Goal: Task Accomplishment & Management: Manage account settings

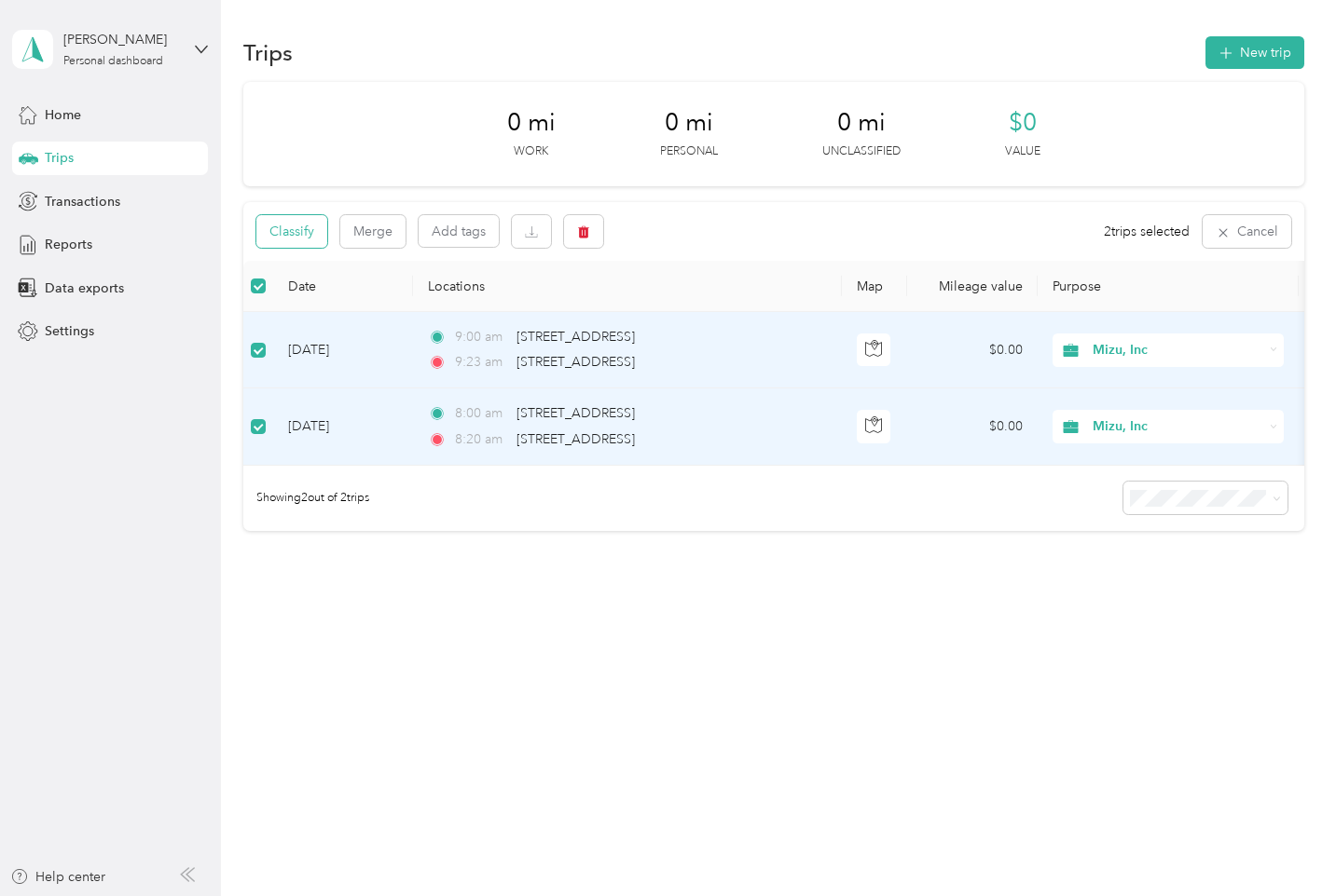
click at [283, 234] on button "Classify" at bounding box center [292, 231] width 71 height 32
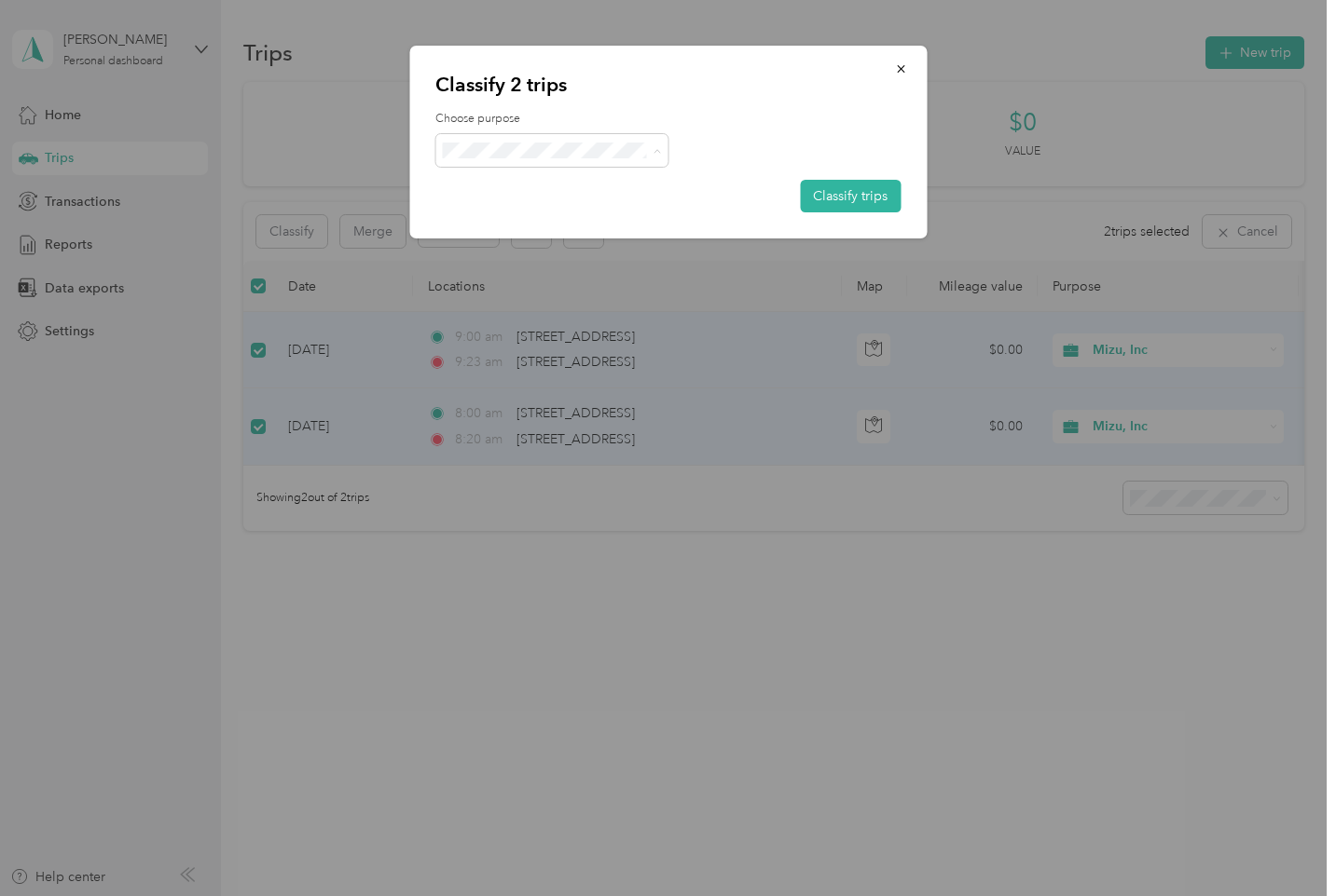
click at [534, 188] on li "Mizu, Inc" at bounding box center [551, 185] width 233 height 32
click at [830, 187] on button "Classify trips" at bounding box center [850, 196] width 100 height 32
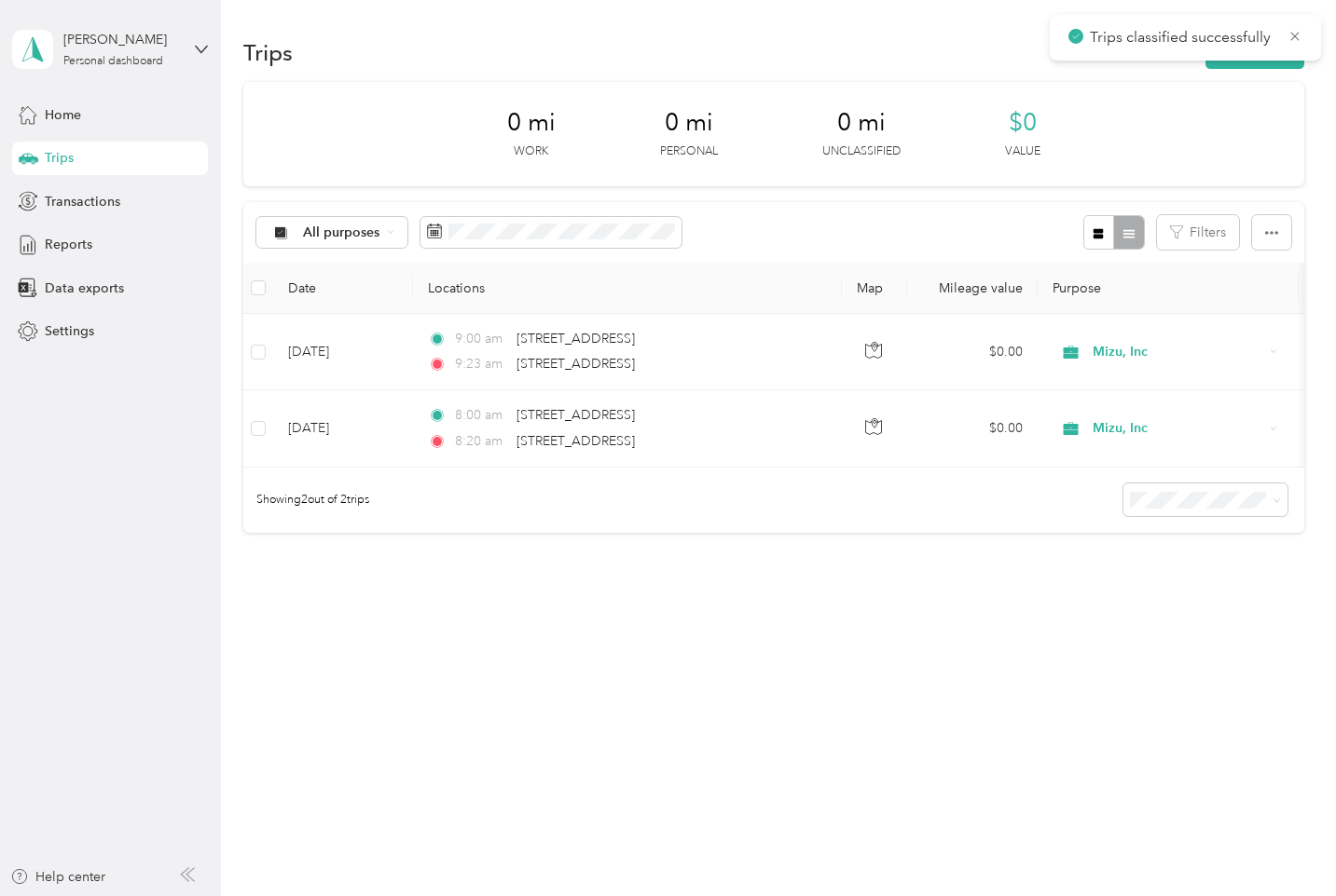
click at [783, 234] on div "All purposes Filters" at bounding box center [773, 232] width 1059 height 61
click at [388, 236] on div "All purposes" at bounding box center [332, 232] width 151 height 31
click at [290, 328] on icon at bounding box center [281, 332] width 24 height 15
click at [213, 55] on aside "[PERSON_NAME] Personal dashboard Home Trips Transactions Reports Data exports S…" at bounding box center [110, 448] width 221 height 896
click at [206, 55] on icon at bounding box center [202, 49] width 13 height 13
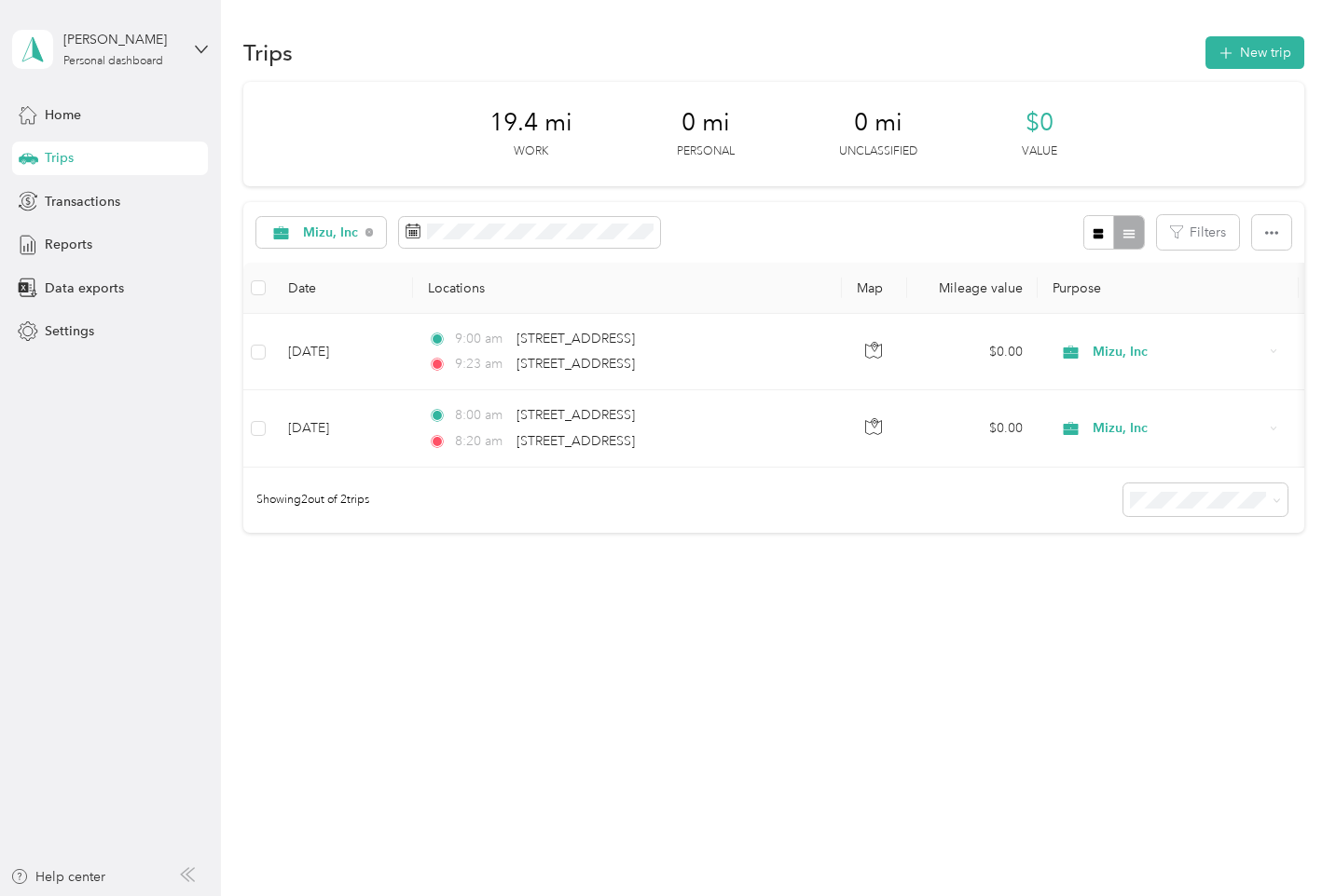
click at [414, 92] on div "19.4 mi Work 0 mi Personal 0 mi Unclassified $0 Value" at bounding box center [773, 134] width 1059 height 104
click at [64, 341] on div "Settings" at bounding box center [110, 331] width 196 height 33
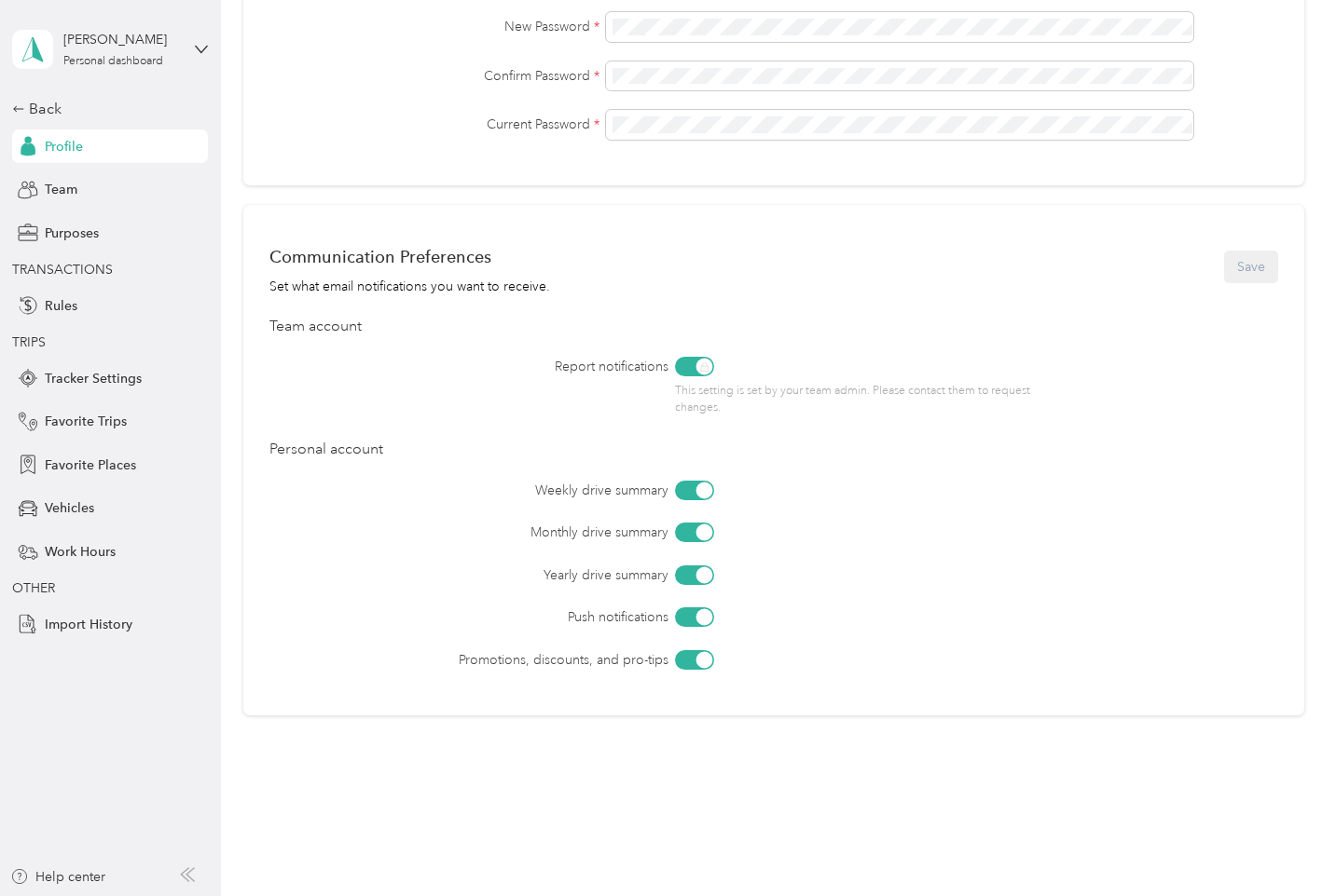
scroll to position [605, 0]
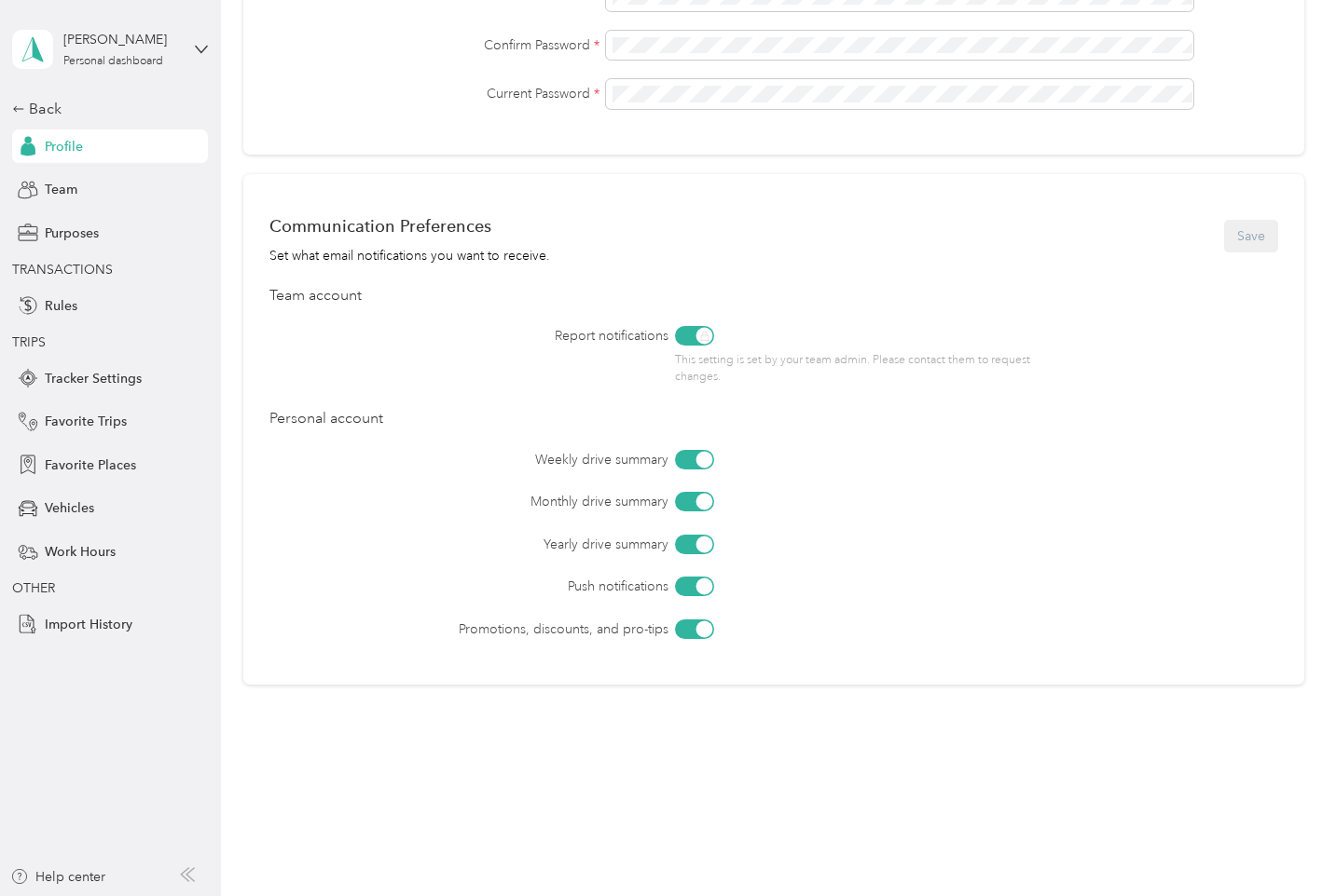
click at [704, 634] on div at bounding box center [705, 629] width 17 height 17
click at [1246, 242] on button "Save" at bounding box center [1251, 236] width 54 height 32
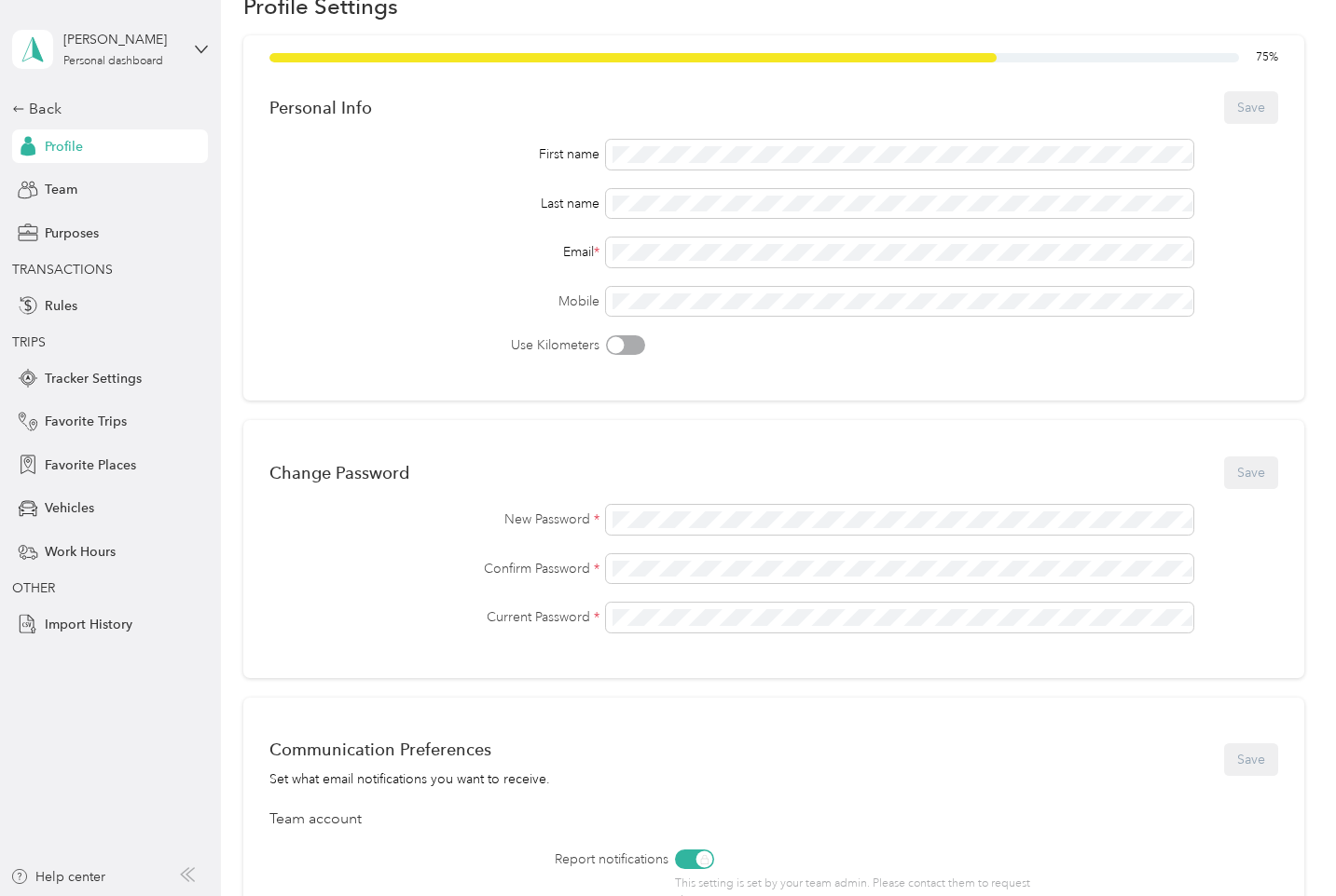
scroll to position [0, 0]
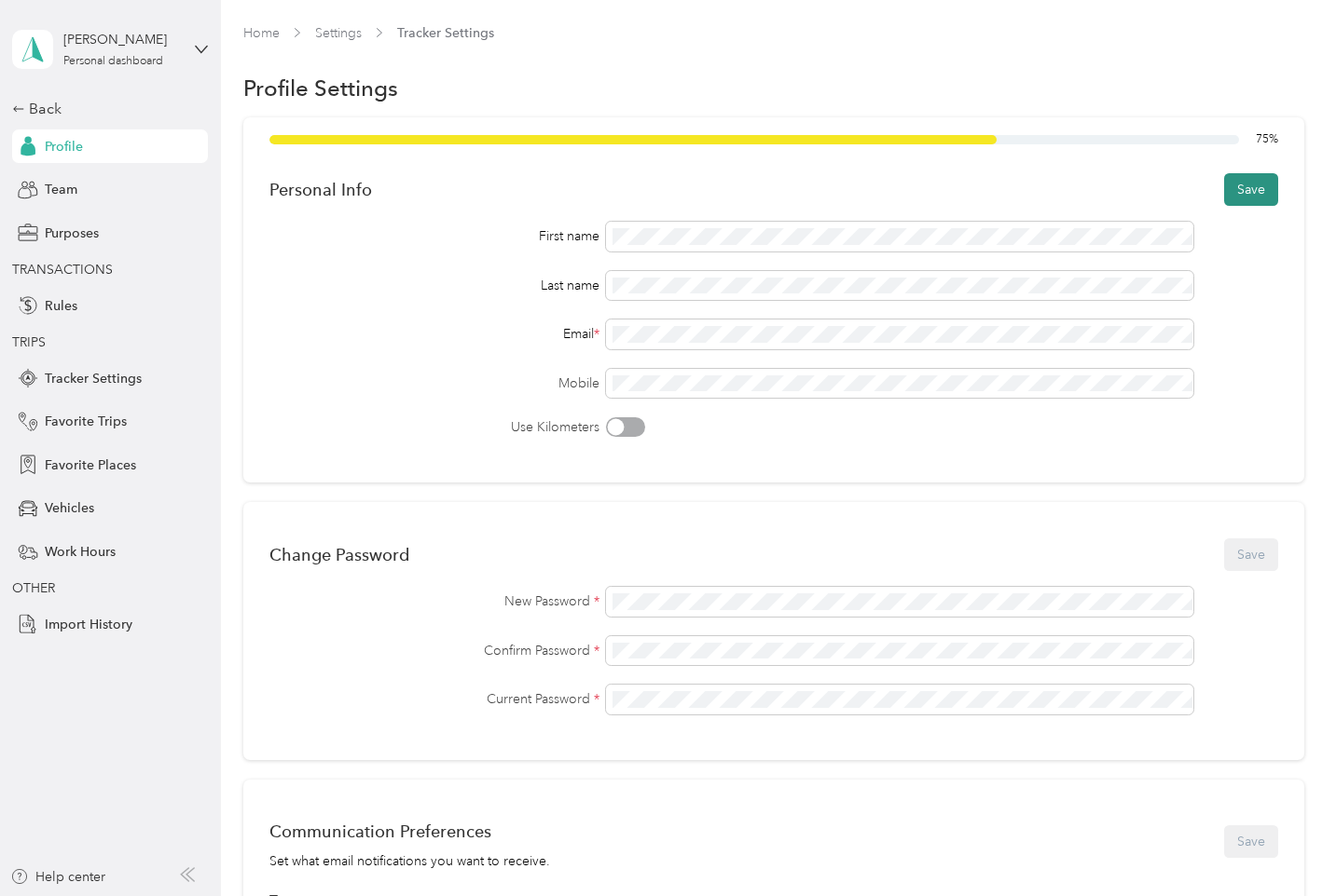
click at [1252, 200] on button "Save" at bounding box center [1251, 189] width 54 height 32
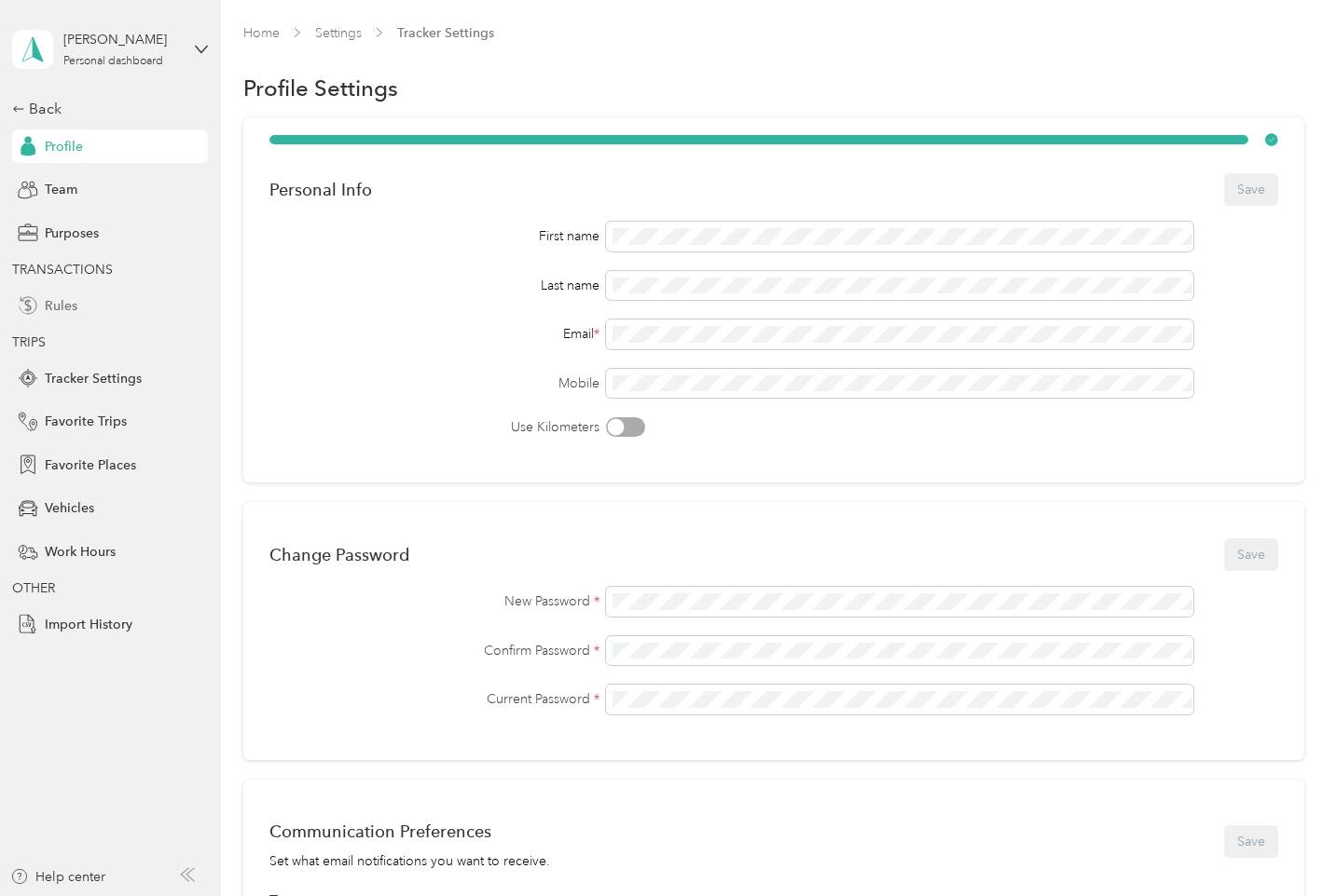
click at [69, 310] on span "Rules" at bounding box center [61, 306] width 32 height 20
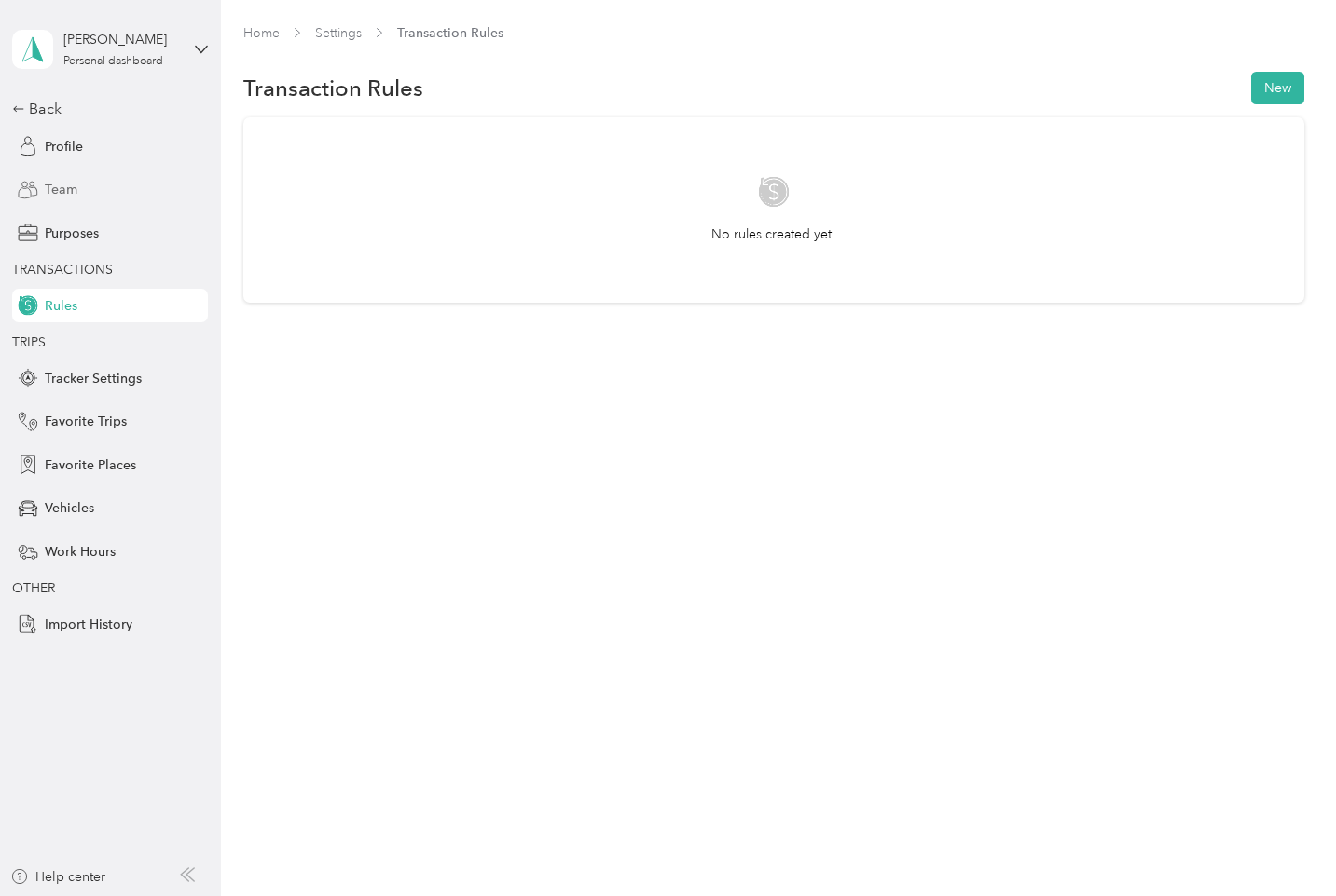
click at [59, 187] on span "Team" at bounding box center [61, 189] width 32 height 20
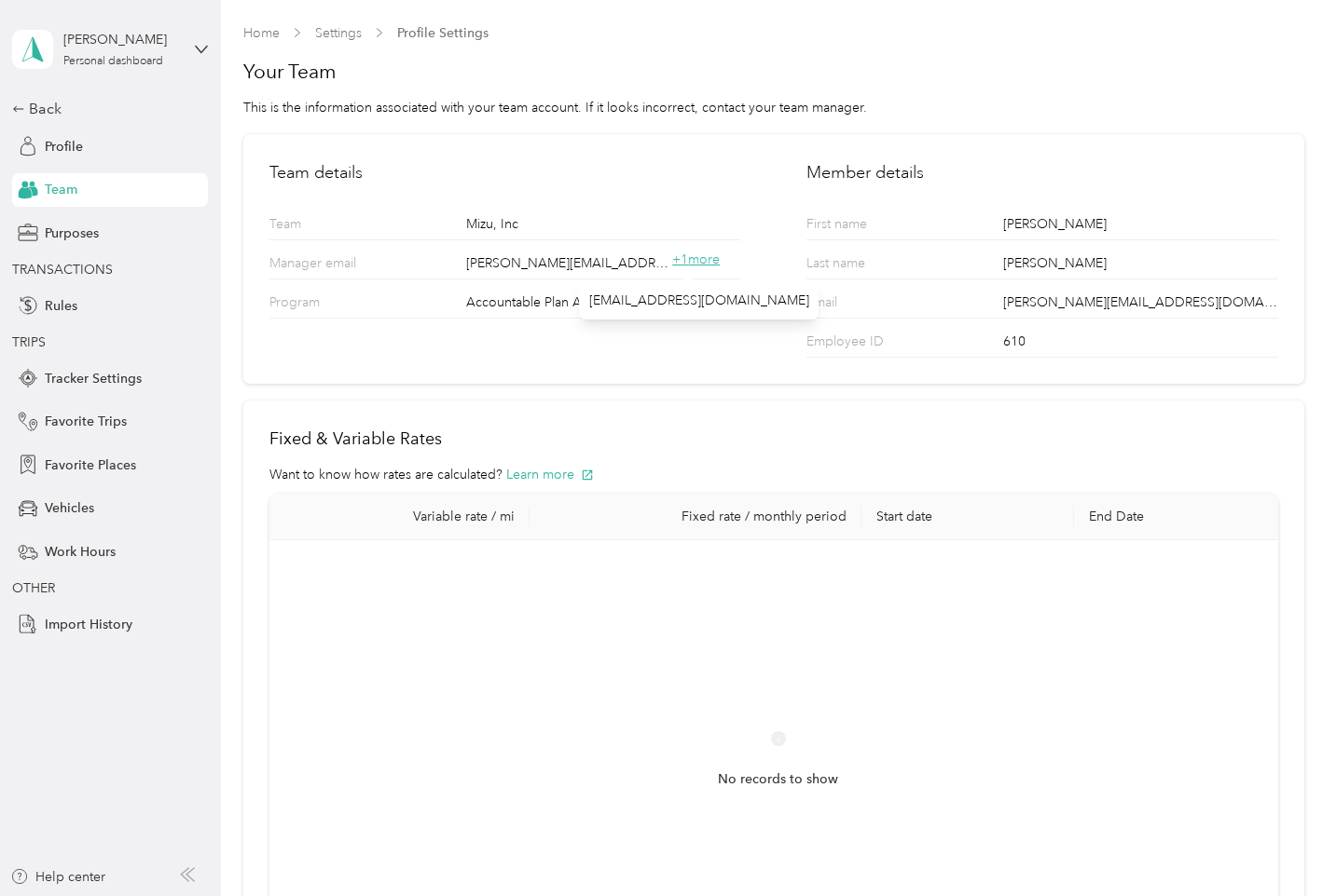
click at [714, 264] on span "+ 1 more" at bounding box center [695, 260] width 47 height 16
click at [65, 510] on span "Vehicles" at bounding box center [69, 508] width 49 height 20
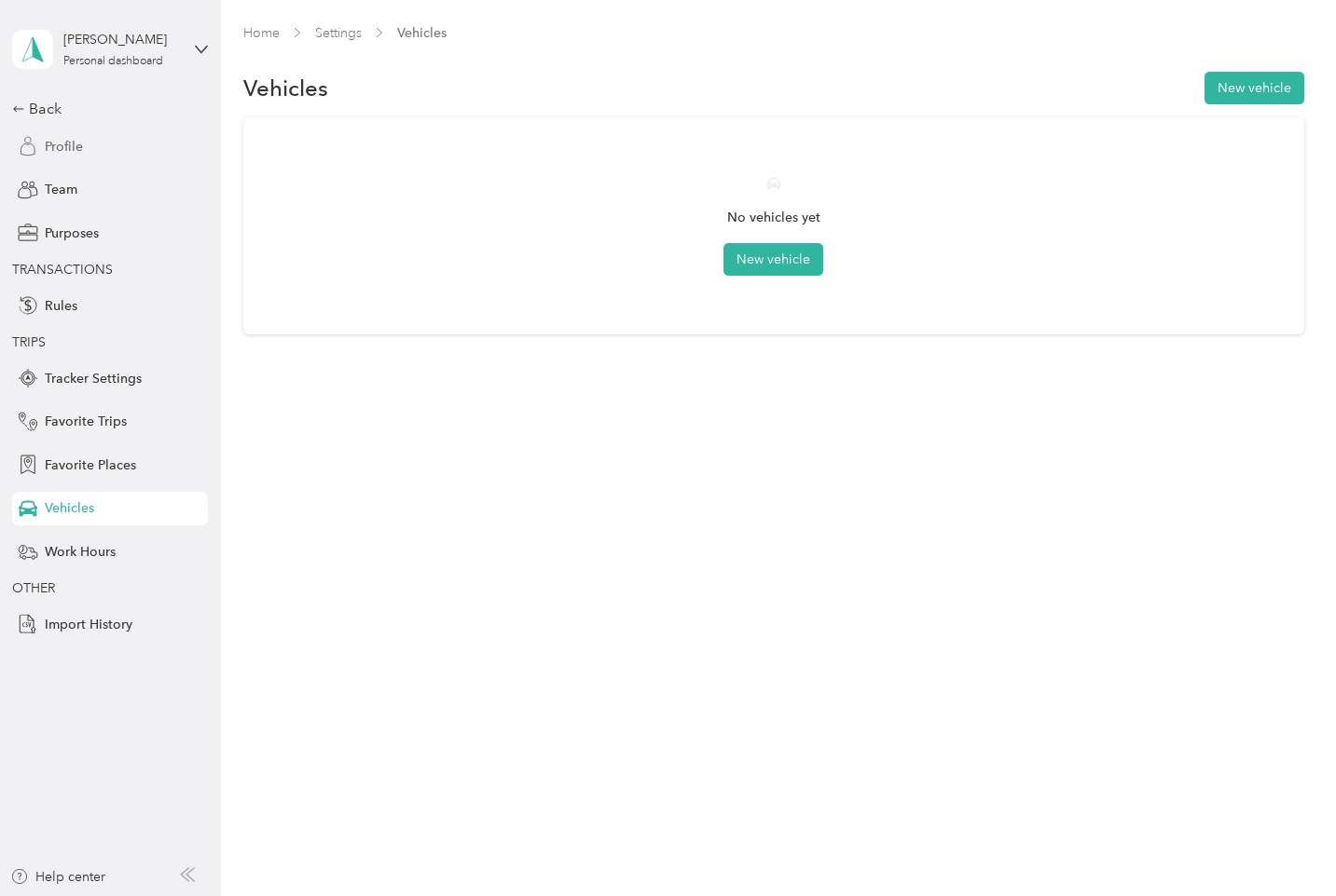
click at [78, 142] on span "Profile" at bounding box center [63, 147] width 38 height 20
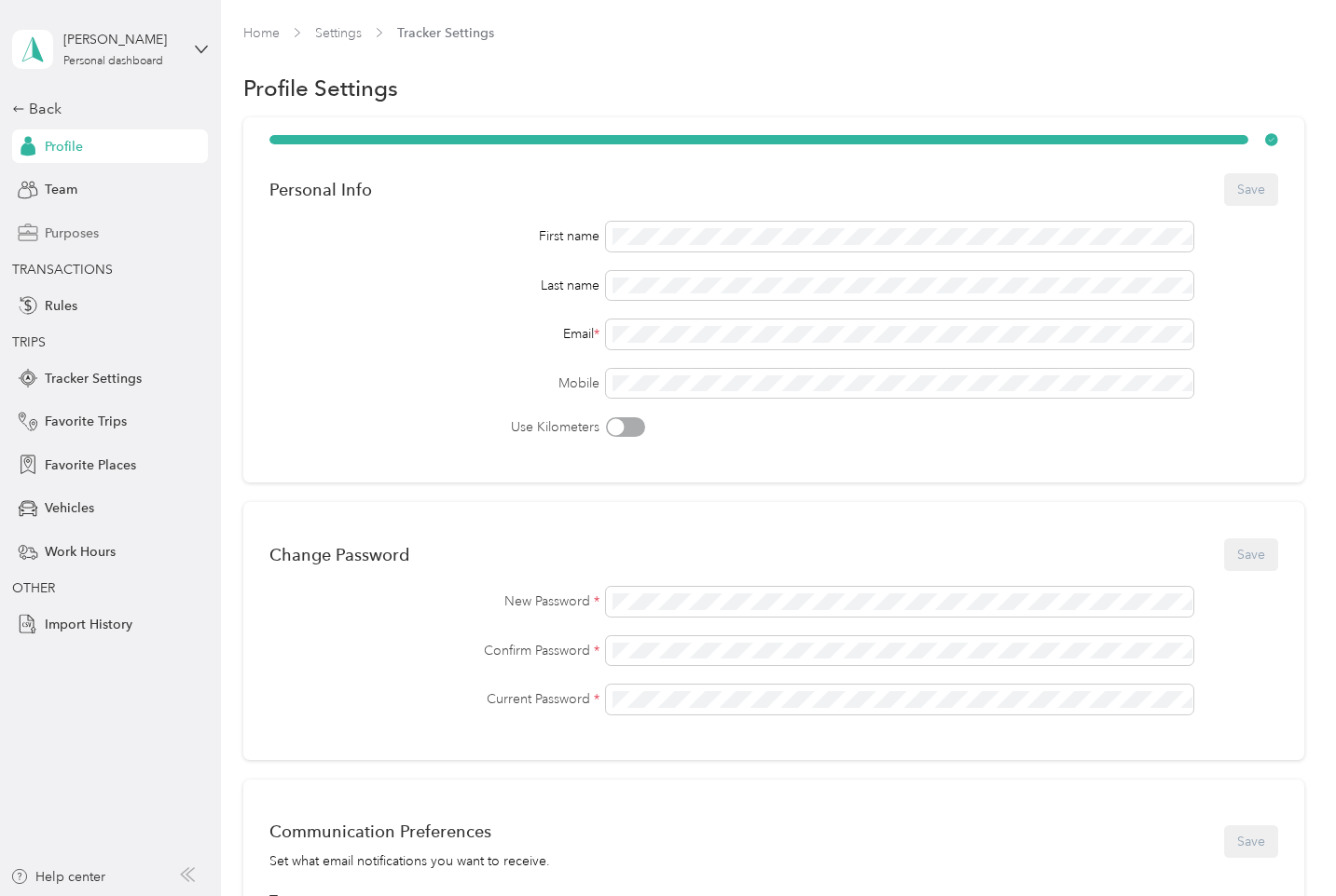
click at [54, 240] on span "Purposes" at bounding box center [71, 233] width 54 height 20
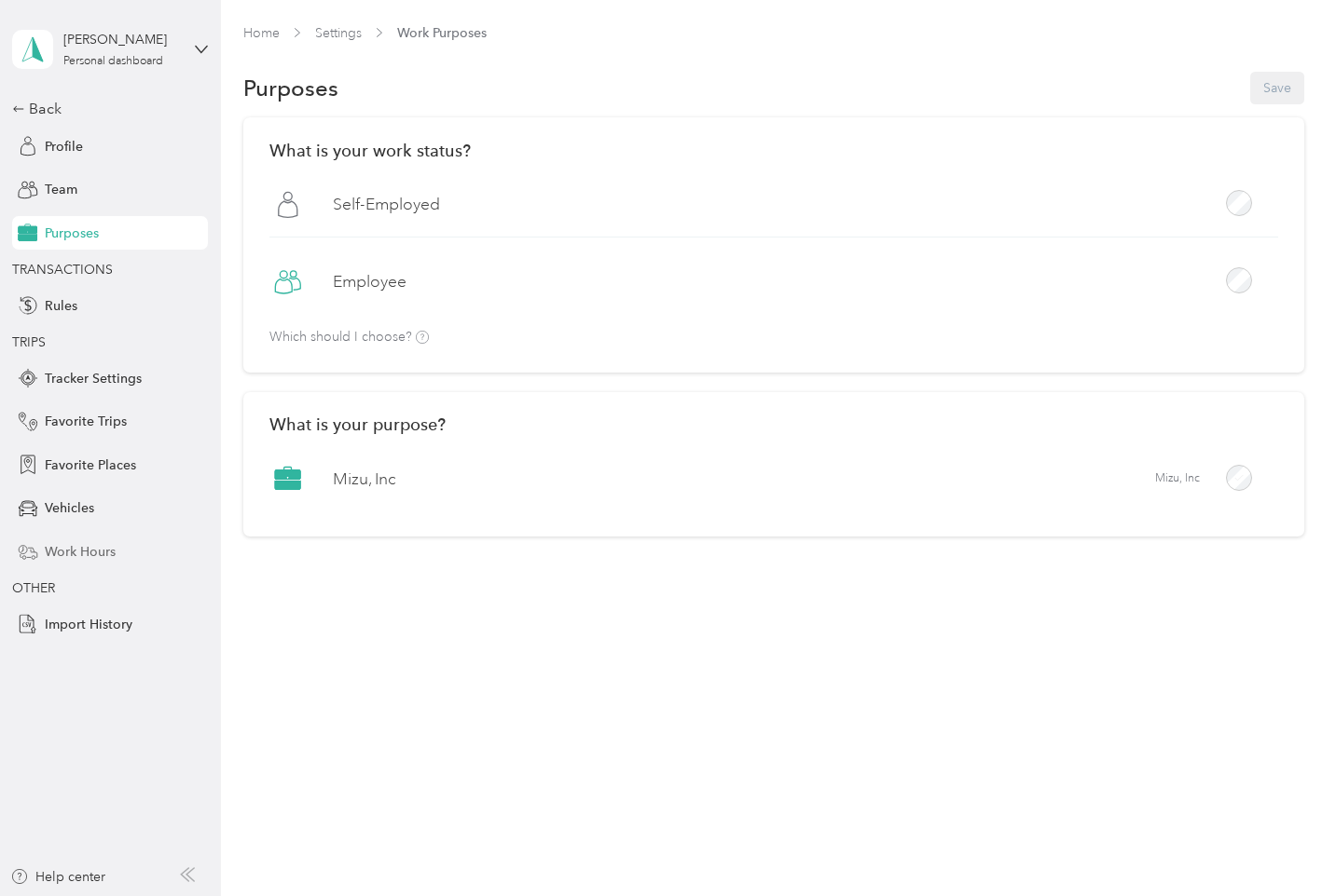
click at [84, 558] on span "Work Hours" at bounding box center [80, 552] width 71 height 20
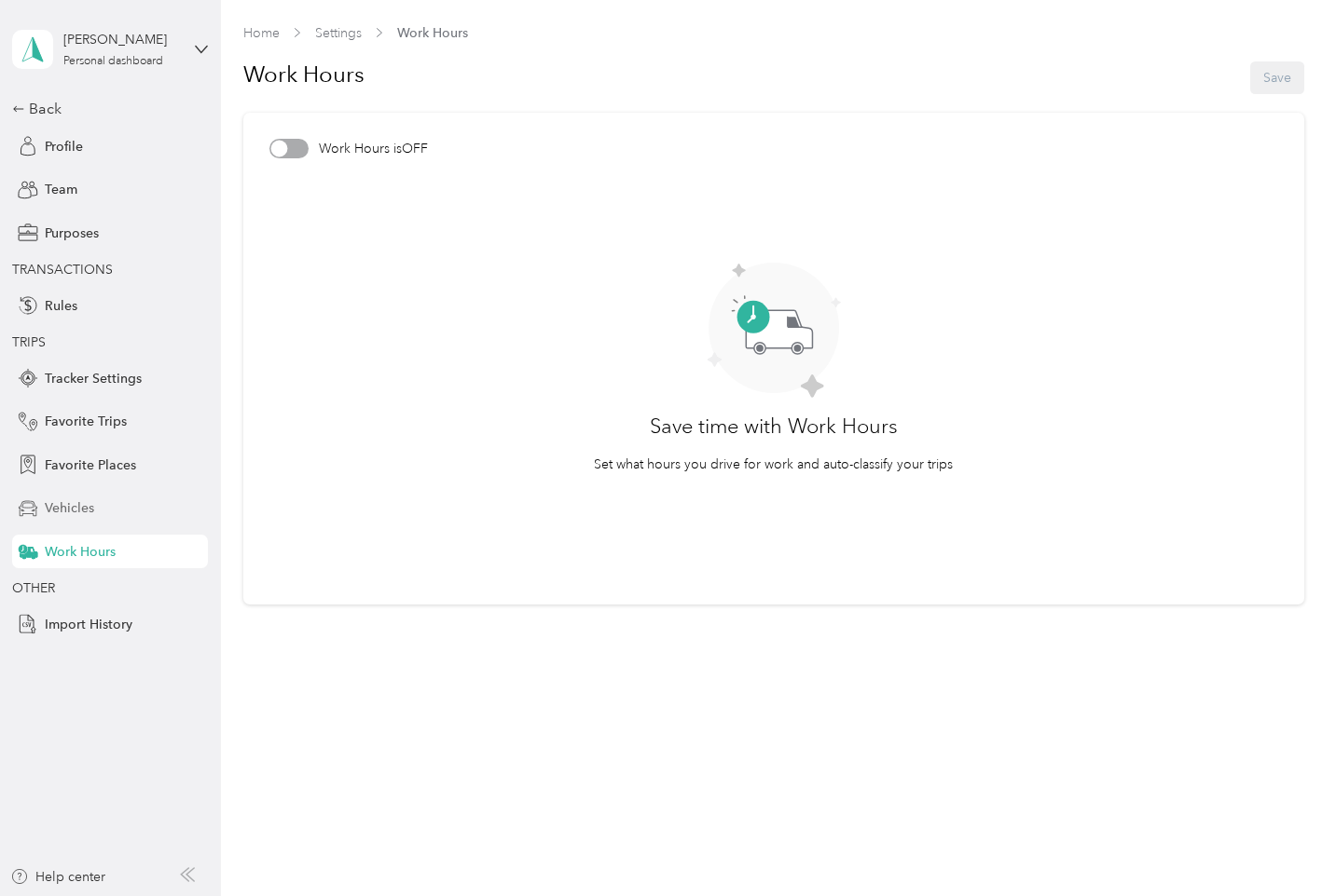
click at [68, 505] on span "Vehicles" at bounding box center [69, 508] width 49 height 20
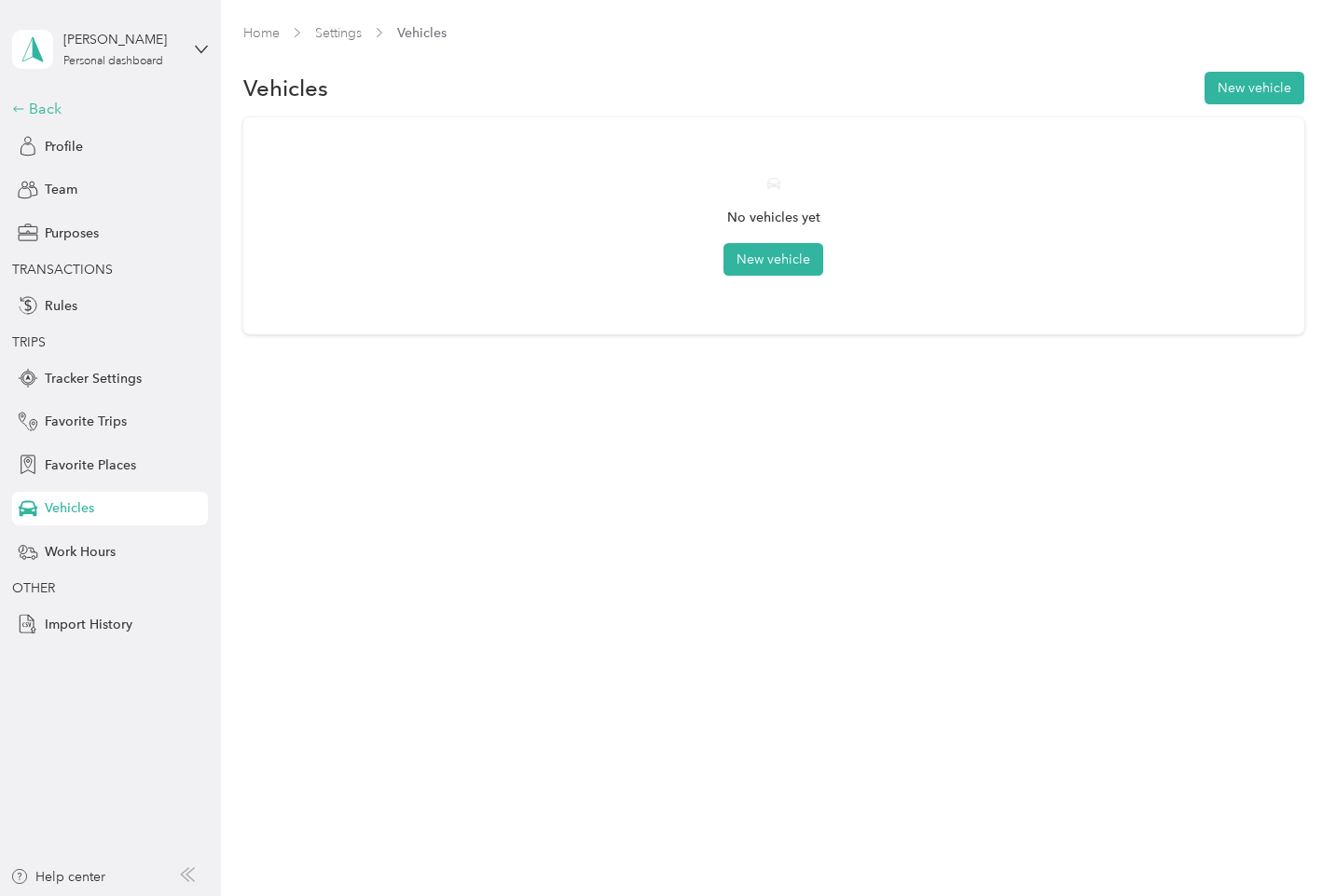
click at [41, 119] on div "Back" at bounding box center [105, 109] width 187 height 23
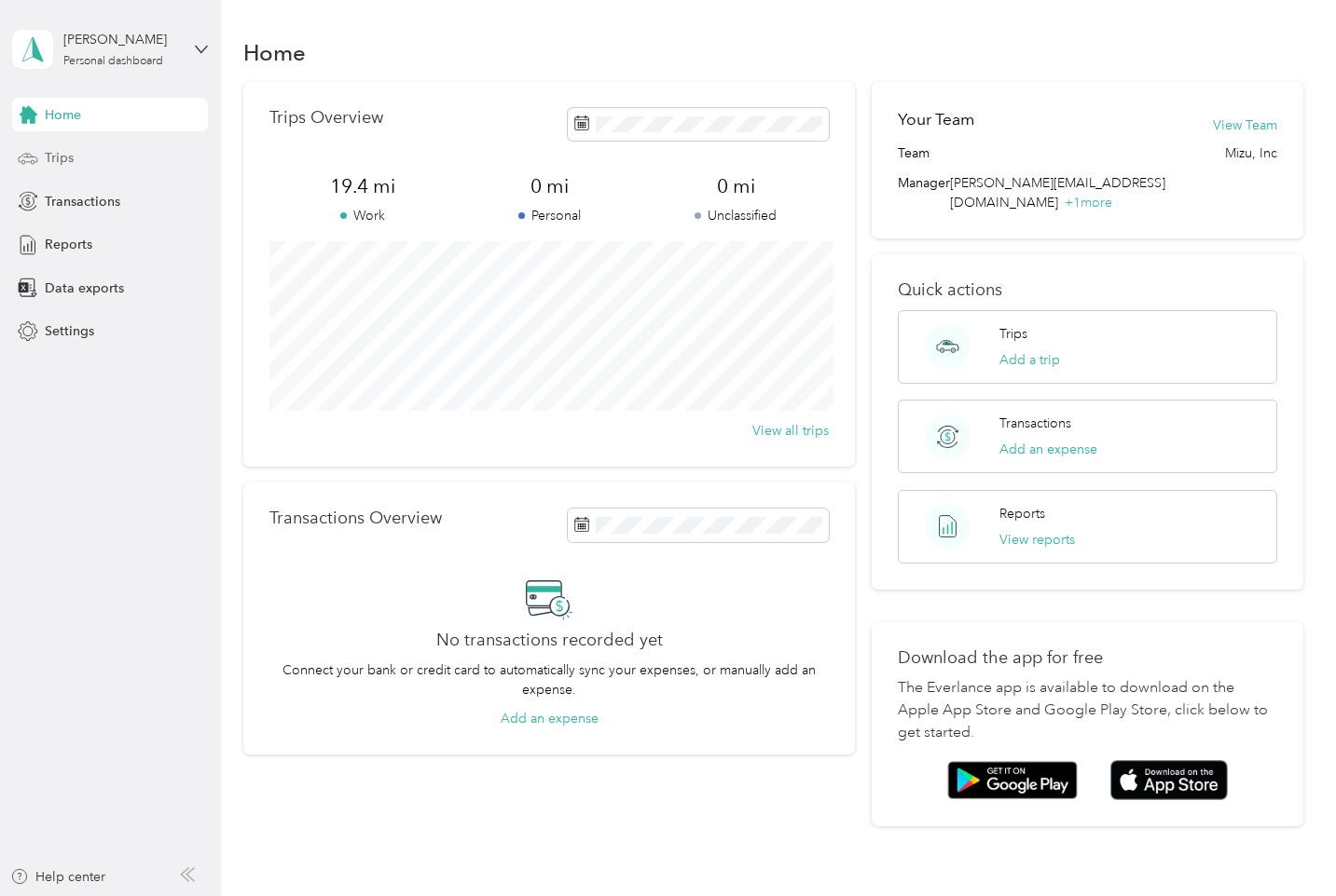
click at [49, 171] on div "Trips" at bounding box center [110, 158] width 196 height 33
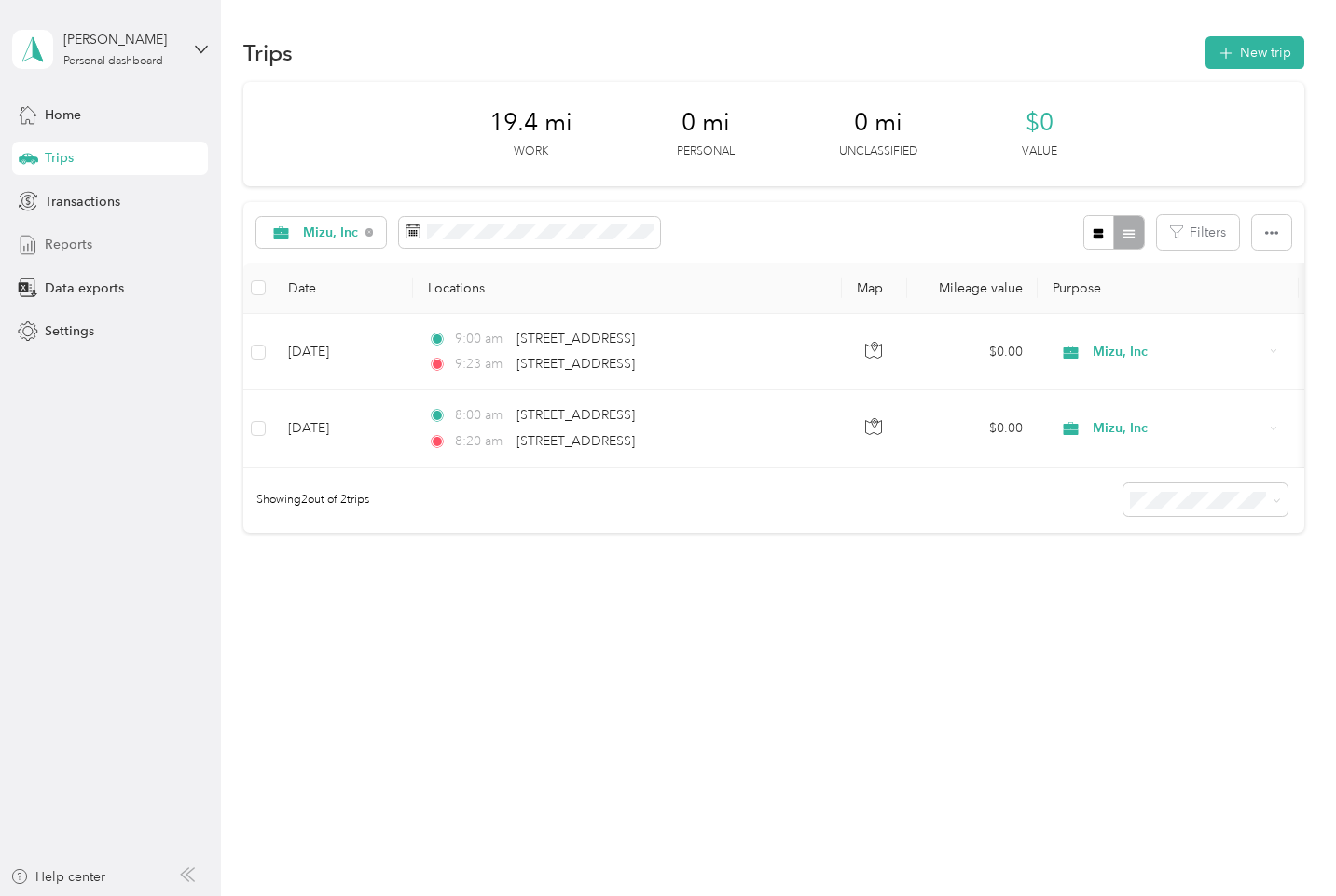
click at [69, 249] on span "Reports" at bounding box center [68, 244] width 47 height 20
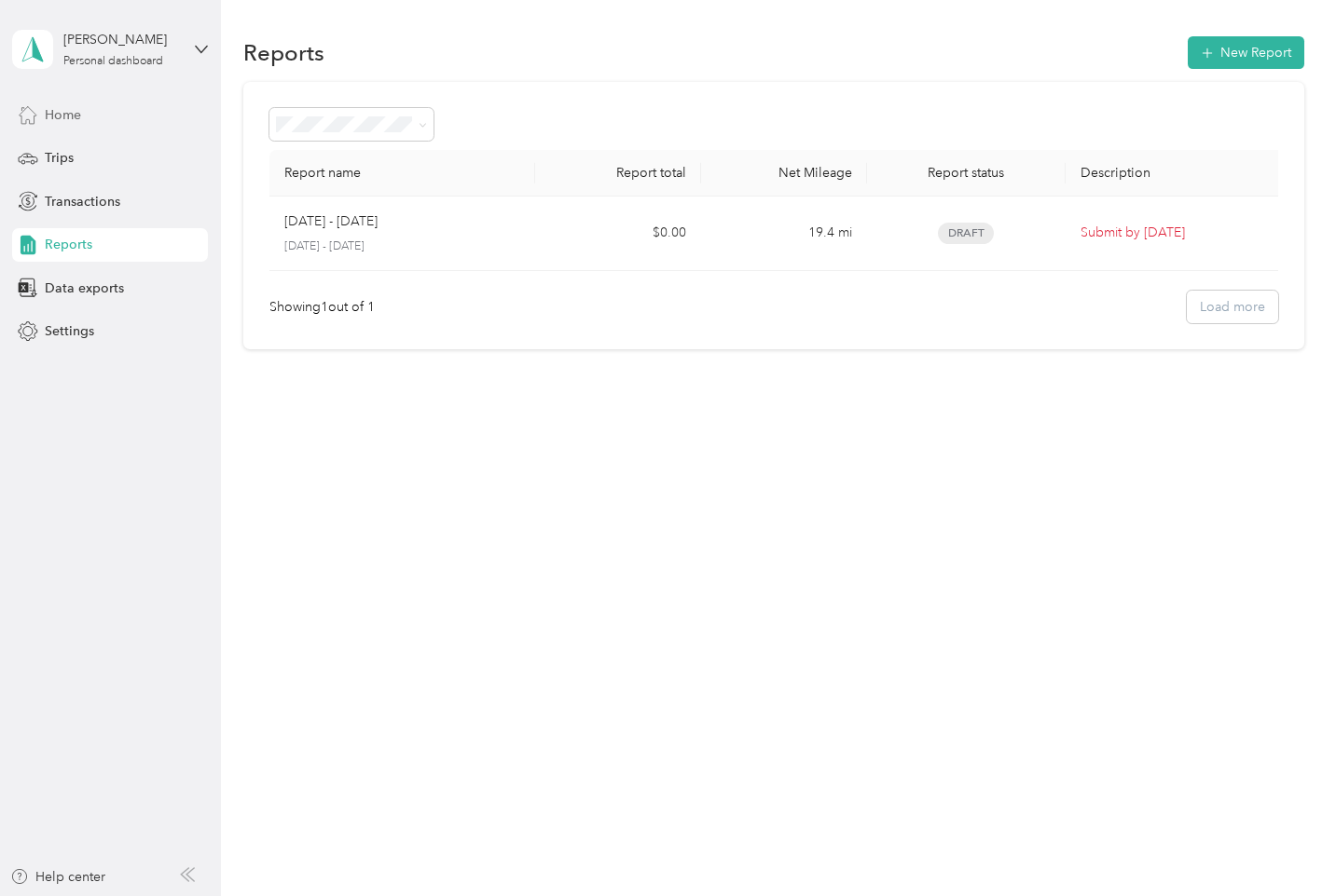
click at [48, 112] on span "Home" at bounding box center [63, 115] width 36 height 20
